Goal: Task Accomplishment & Management: Use online tool/utility

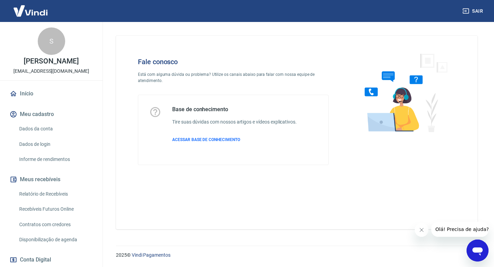
click at [32, 97] on link "Início" at bounding box center [51, 93] width 86 height 15
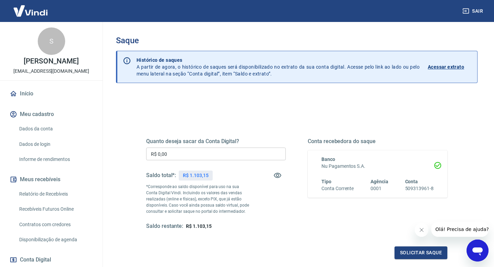
click at [207, 152] on input "R$ 0,00" at bounding box center [216, 154] width 140 height 13
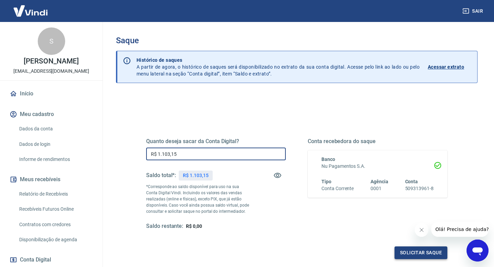
type input "R$ 1.103,15"
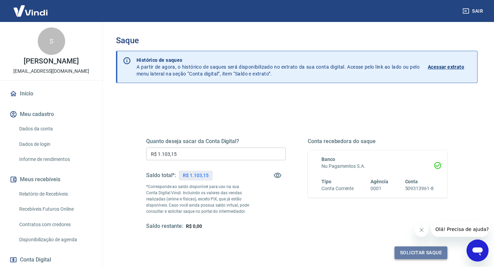
click at [421, 253] on button "Solicitar saque" at bounding box center [421, 252] width 53 height 13
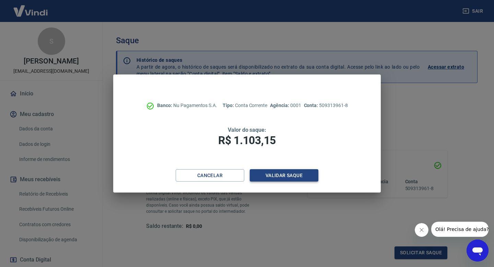
click at [299, 171] on button "Validar saque" at bounding box center [284, 175] width 69 height 13
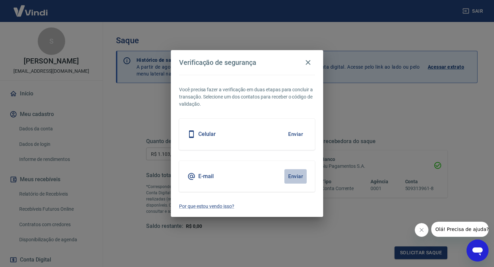
click at [299, 174] on button "Enviar" at bounding box center [295, 176] width 22 height 14
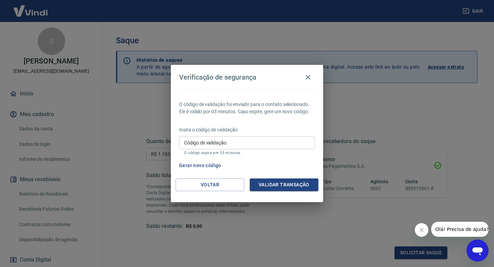
click at [288, 149] on input "Código de validação" at bounding box center [247, 142] width 136 height 13
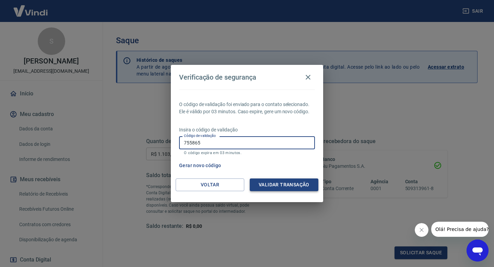
type input "755865"
click at [305, 188] on button "Validar transação" at bounding box center [284, 184] width 69 height 13
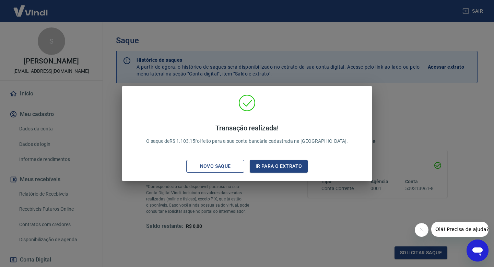
click at [228, 167] on div "Novo saque" at bounding box center [215, 166] width 47 height 9
